Goal: Task Accomplishment & Management: Use online tool/utility

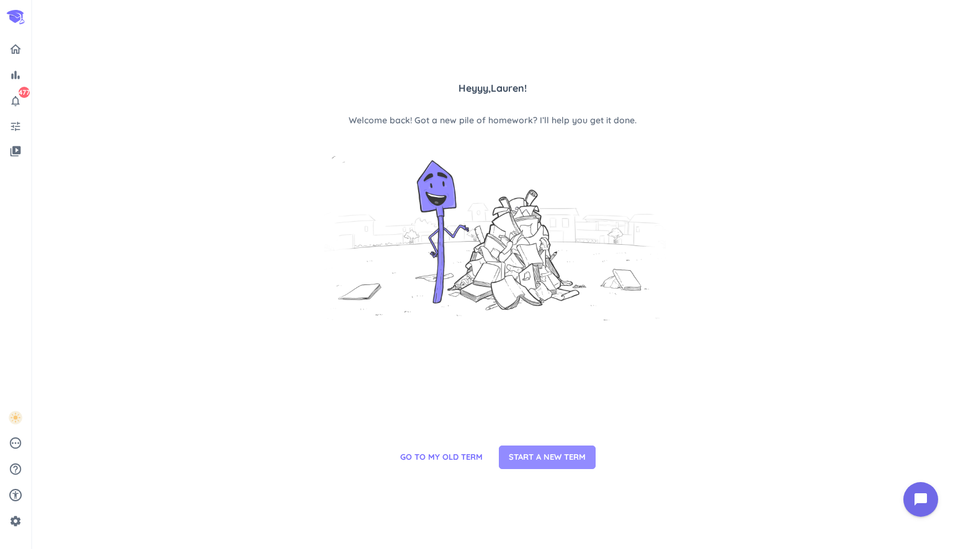
click at [515, 461] on span "START A NEW TERM" at bounding box center [547, 457] width 77 height 12
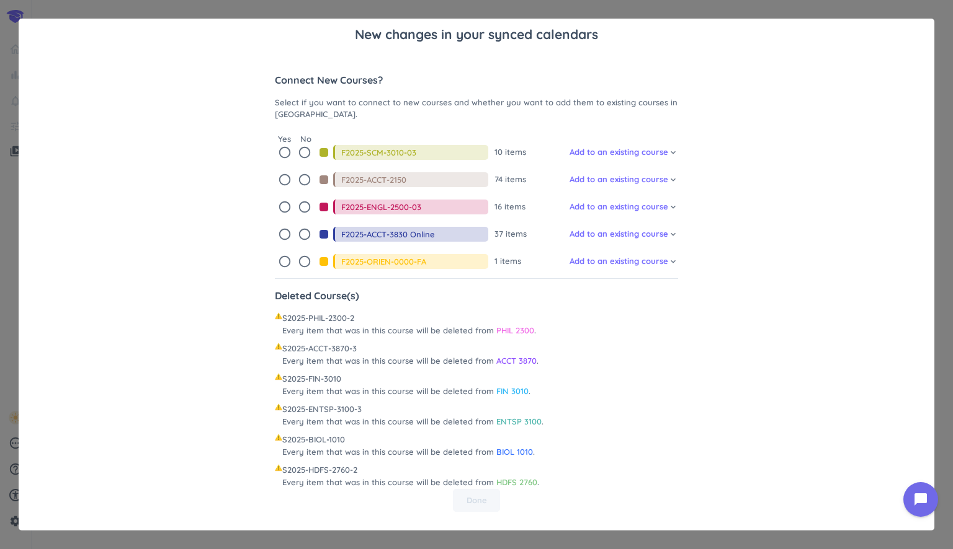
click at [280, 152] on icon "radio_button_unchecked" at bounding box center [285, 153] width 14 height 14
click at [281, 177] on icon "radio_button_unchecked" at bounding box center [285, 180] width 14 height 14
click at [282, 208] on icon "radio_button_unchecked" at bounding box center [285, 207] width 14 height 14
